Goal: Transaction & Acquisition: Purchase product/service

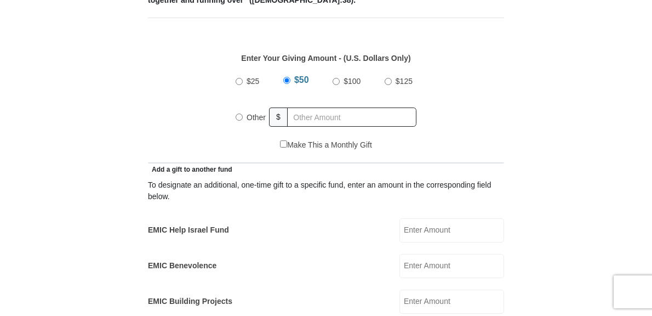
scroll to position [493, 0]
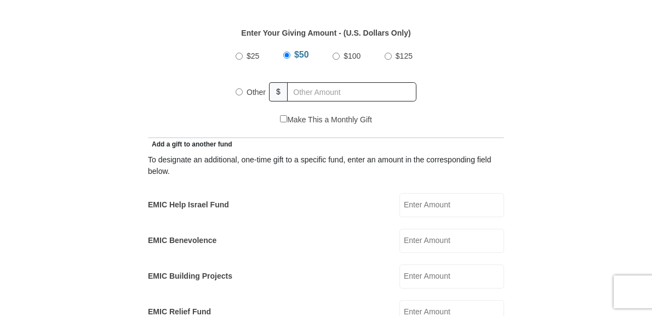
click at [239, 90] on input "Other" at bounding box center [239, 91] width 7 height 7
radio input "true"
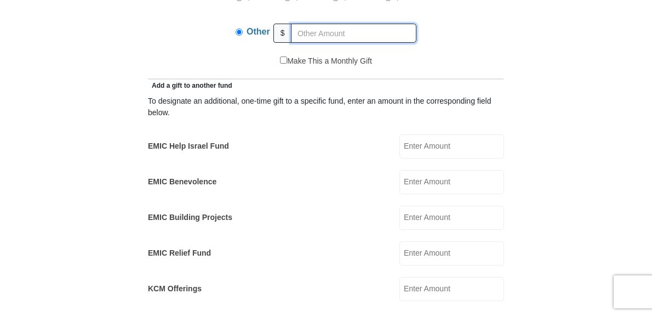
scroll to position [548, 0]
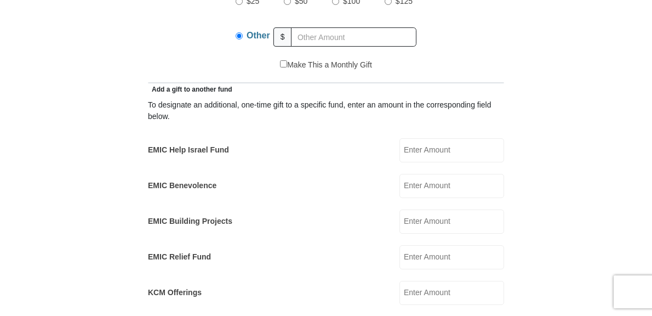
click at [416, 151] on input "EMIC Help Israel Fund" at bounding box center [452, 150] width 105 height 24
type input "1000.00"
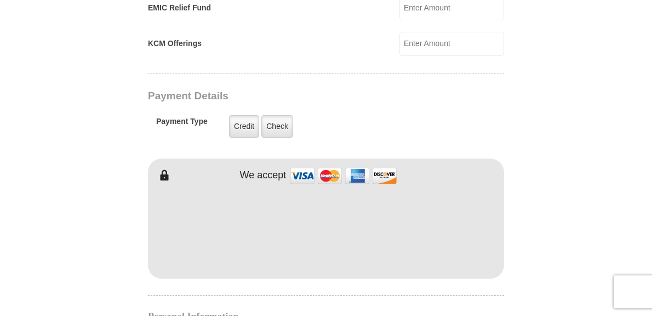
scroll to position [822, 0]
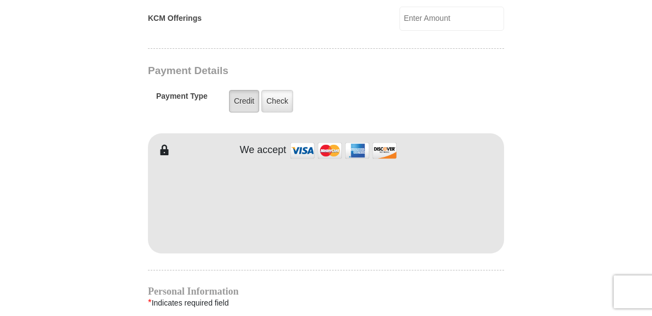
click at [240, 99] on label "Credit" at bounding box center [244, 101] width 30 height 22
click at [0, 0] on input "Credit" at bounding box center [0, 0] width 0 height 0
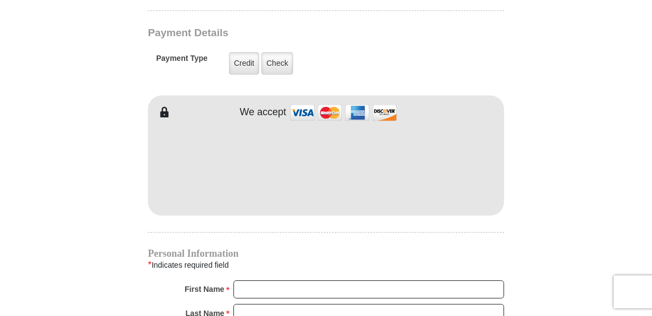
scroll to position [877, 0]
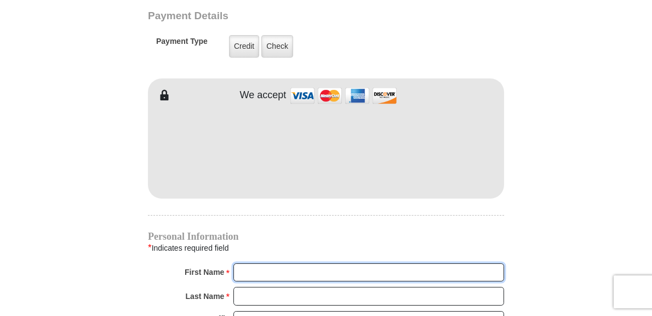
click at [259, 267] on input "First Name *" at bounding box center [369, 272] width 271 height 19
type input "[PERSON_NAME]"
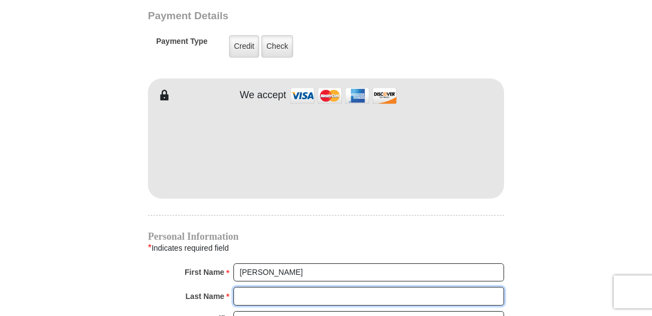
type input "[PERSON_NAME]"
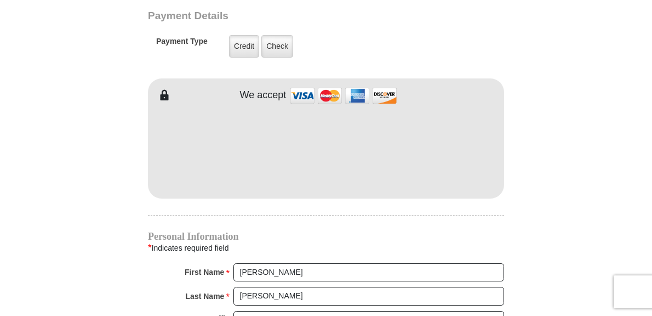
type input "[EMAIL_ADDRESS][DOMAIN_NAME]"
type input "[STREET_ADDRESS]"
type input "Lakeland"
select select "FL"
type input "33809-5642"
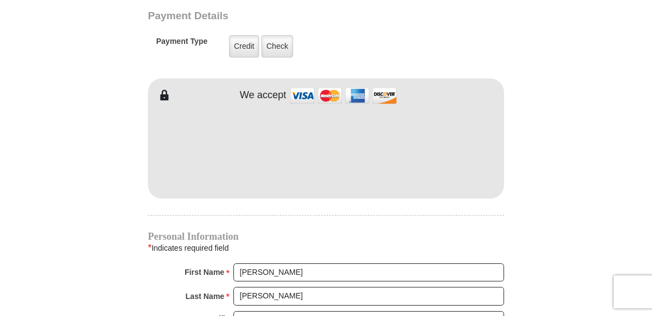
type input "8639440346"
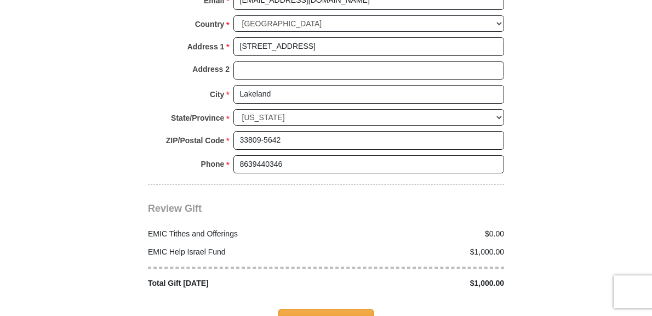
scroll to position [1261, 0]
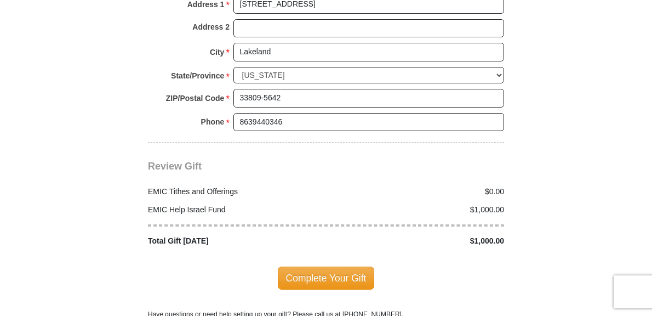
click at [320, 266] on span "Complete Your Gift" at bounding box center [326, 277] width 97 height 23
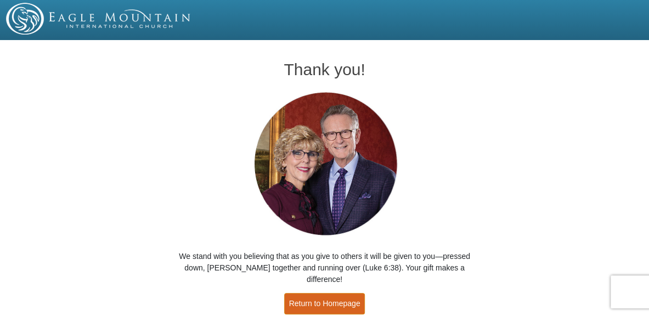
click at [327, 293] on link "Return to Homepage" at bounding box center [324, 303] width 81 height 21
